Goal: Task Accomplishment & Management: Manage account settings

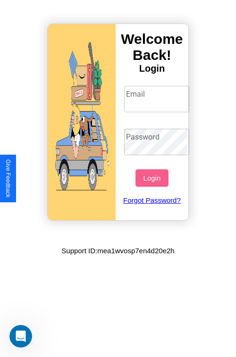
click at [158, 99] on input "Email" at bounding box center [157, 99] width 66 height 26
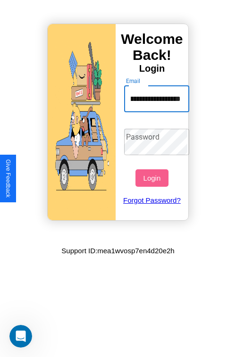
scroll to position [0, 33]
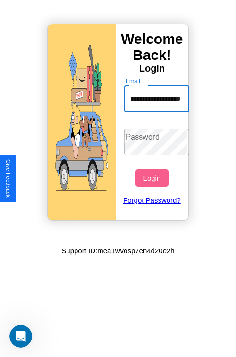
type input "**********"
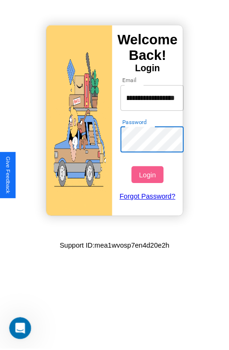
scroll to position [0, 0]
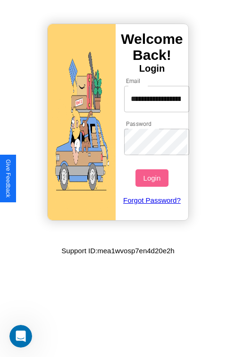
click at [153, 178] on button "Login" at bounding box center [151, 177] width 33 height 17
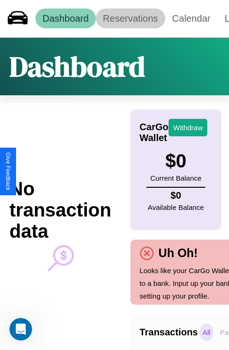
click at [130, 18] on link "Reservations" at bounding box center [130, 18] width 69 height 20
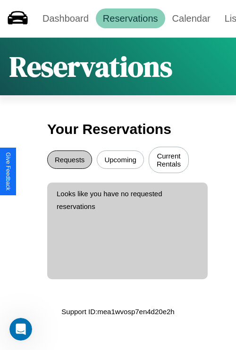
click at [69, 161] on button "Requests" at bounding box center [69, 160] width 45 height 18
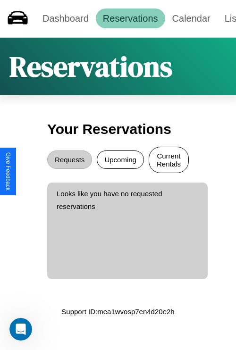
click at [169, 161] on button "Current Rentals" at bounding box center [169, 160] width 40 height 26
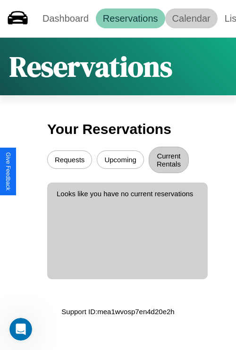
click at [191, 18] on link "Calendar" at bounding box center [191, 18] width 52 height 20
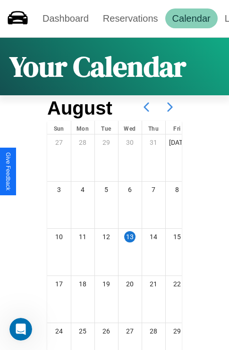
click at [170, 107] on icon at bounding box center [170, 107] width 24 height 24
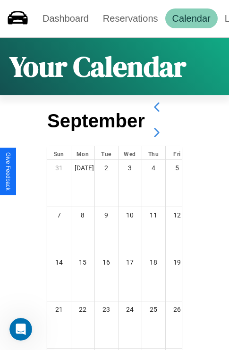
click at [156, 133] on icon at bounding box center [157, 133] width 24 height 24
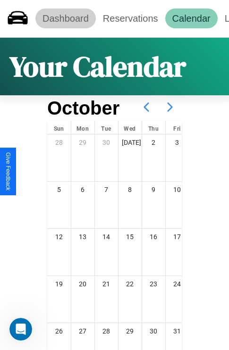
click at [65, 18] on link "Dashboard" at bounding box center [65, 18] width 60 height 20
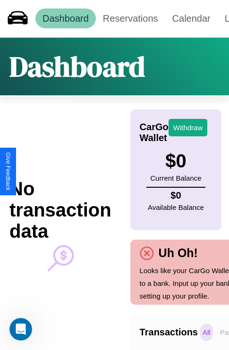
scroll to position [0, 67]
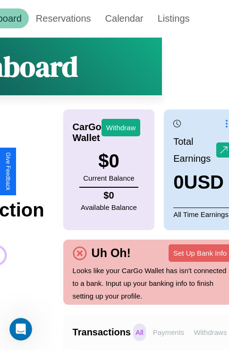
click at [210, 332] on p "Withdraws" at bounding box center [210, 332] width 38 height 17
click at [169, 332] on p "Payments" at bounding box center [169, 332] width 36 height 17
click at [210, 332] on p "Withdraws" at bounding box center [210, 332] width 38 height 17
click at [169, 332] on p "Payments" at bounding box center [169, 332] width 36 height 17
click at [210, 332] on p "Withdraws" at bounding box center [210, 332] width 38 height 17
